Goal: Transaction & Acquisition: Purchase product/service

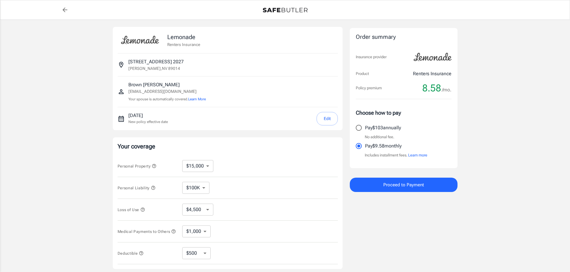
select select "15000"
select select "500"
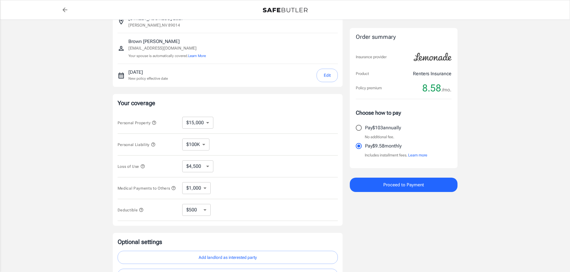
scroll to position [30, 0]
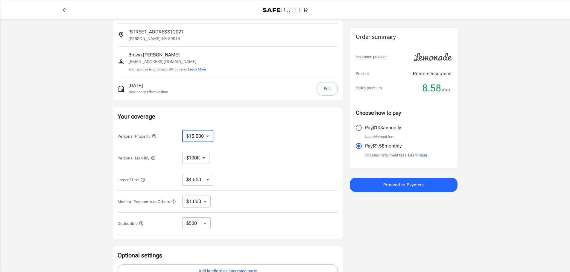
click at [207, 137] on select "$10,000 $15,000 $20,000 $25,000 $30,000 $40,000 $50,000 $100K $150K $200K $250K" at bounding box center [197, 136] width 31 height 12
select select "100000"
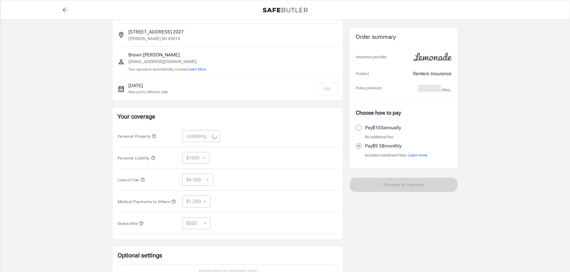
select select "100000"
select select "30000"
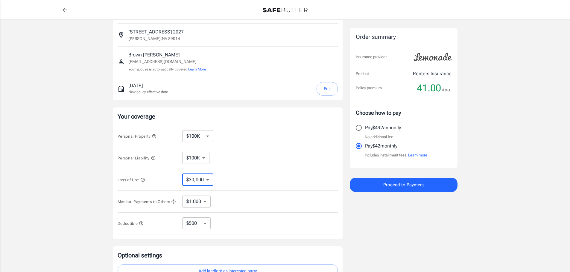
click at [207, 179] on select "$30,000 $39,000 $51,000 $63,000 $78,000 $99,000 $123K $153K $189K $198K" at bounding box center [197, 180] width 31 height 12
click at [248, 193] on div "Medical Payments to Others $1,000 $2,000 $3,000 $4,000 $5,000 ​" at bounding box center [228, 202] width 220 height 22
click at [207, 136] on select "$10,000 $15,000 $20,000 $25,000 $30,000 $40,000 $50,000 $100K $150K $200K $250K" at bounding box center [197, 136] width 31 height 12
click at [234, 133] on div "Personal Property $10,000 $15,000 $20,000 $25,000 $30,000 $40,000 $50,000 $100K…" at bounding box center [228, 137] width 220 height 22
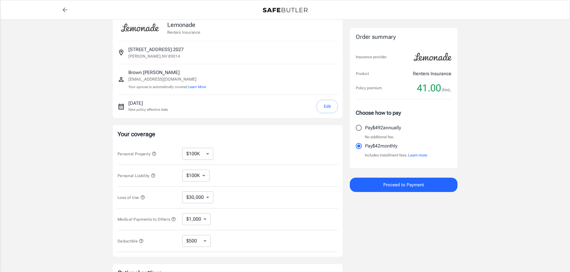
scroll to position [0, 0]
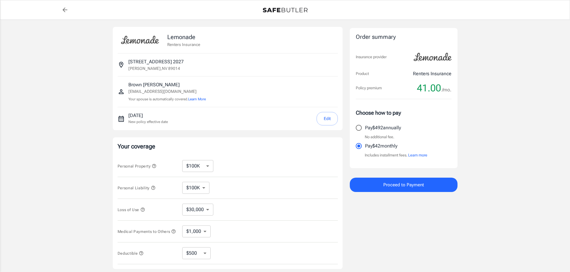
click at [65, 10] on icon "back to quotes" at bounding box center [64, 9] width 7 height 7
select select "100000"
select select "500"
click at [206, 189] on select "$100K $200K $300K $400K $500K" at bounding box center [195, 188] width 27 height 12
click at [182, 182] on select "$100K $200K $300K $400K $500K" at bounding box center [195, 188] width 27 height 12
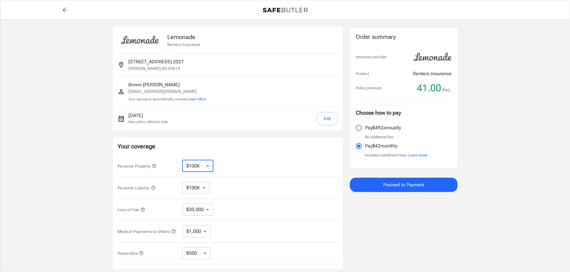
click at [209, 167] on select "$10,000 $15,000 $20,000 $25,000 $30,000 $40,000 $50,000 $100K $150K $200K $250K" at bounding box center [197, 166] width 31 height 12
select select "10000"
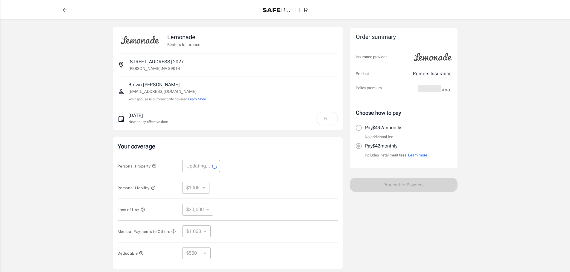
select select "10000"
select select "3000"
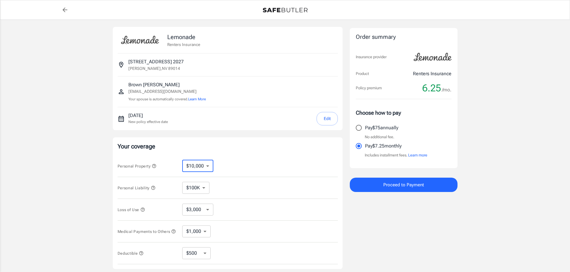
click at [201, 167] on select "$10,000 $15,000 $20,000 $25,000 $30,000 $40,000 $50,000 $100K $150K $200K $250K" at bounding box center [197, 166] width 31 height 12
click at [182, 160] on select "$10,000 $15,000 $20,000 $25,000 $30,000 $40,000 $50,000 $100K $150K $200K $250K" at bounding box center [197, 166] width 31 height 12
click at [361, 127] on input "Pay $75 annually" at bounding box center [358, 128] width 13 height 13
radio input "true"
click at [408, 186] on span "Proceed to Payment" at bounding box center [403, 185] width 41 height 8
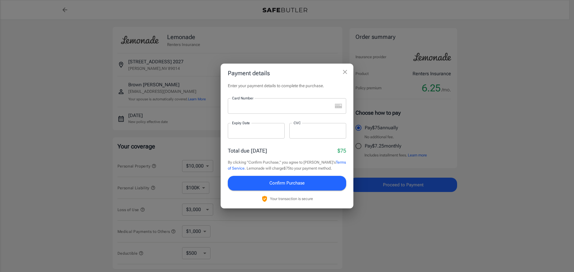
click at [344, 72] on icon "close" at bounding box center [345, 72] width 4 height 4
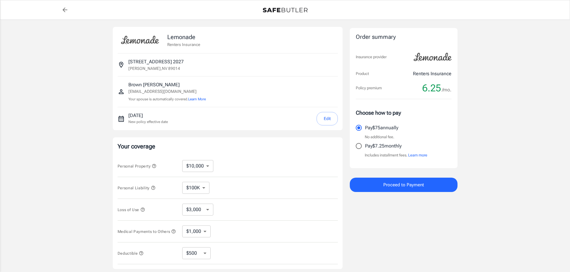
click at [64, 9] on icon "back to quotes" at bounding box center [64, 9] width 7 height 7
select select "500"
click at [65, 8] on icon "back to quotes" at bounding box center [64, 9] width 7 height 7
select select "500"
drag, startPoint x: 404, startPoint y: 128, endPoint x: 367, endPoint y: 134, distance: 37.5
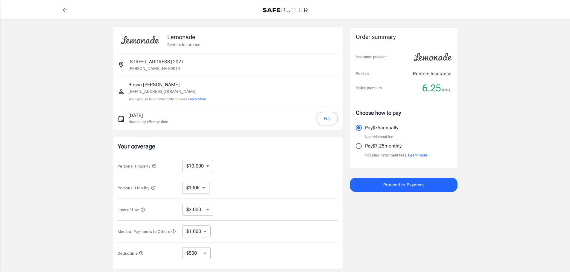
click at [367, 134] on label "Pay $75 annually" at bounding box center [399, 128] width 94 height 13
